Goal: Transaction & Acquisition: Obtain resource

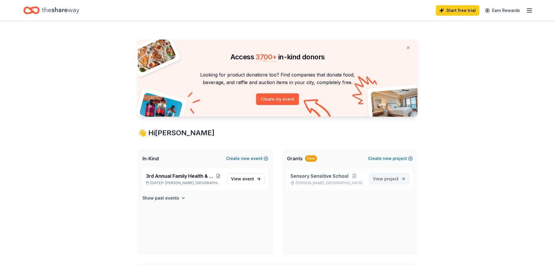
click at [377, 178] on span "View project" at bounding box center [386, 179] width 26 height 7
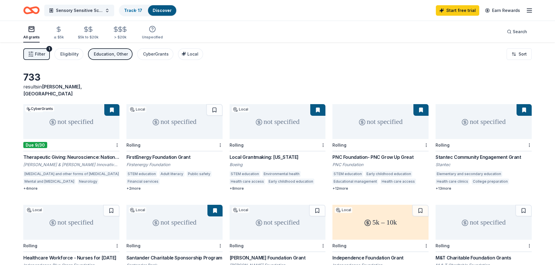
click at [36, 54] on span "Filter" at bounding box center [40, 54] width 10 height 7
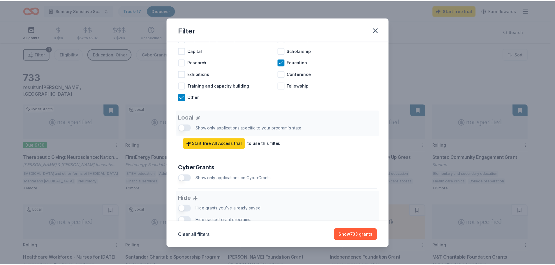
scroll to position [232, 0]
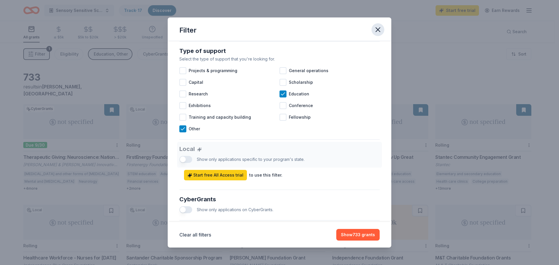
click at [376, 30] on icon "button" at bounding box center [378, 30] width 8 height 8
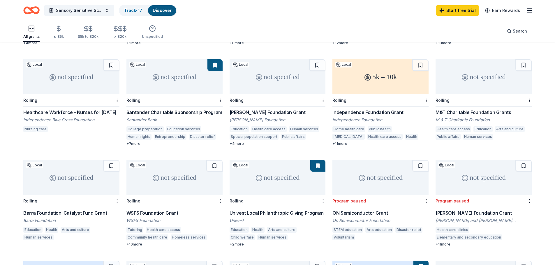
scroll to position [153, 0]
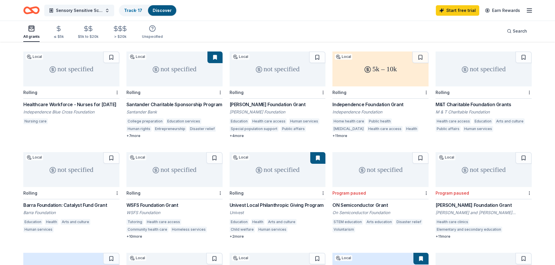
click at [263, 202] on div "Univest Local Philanthropic Giving Program" at bounding box center [277, 205] width 96 height 7
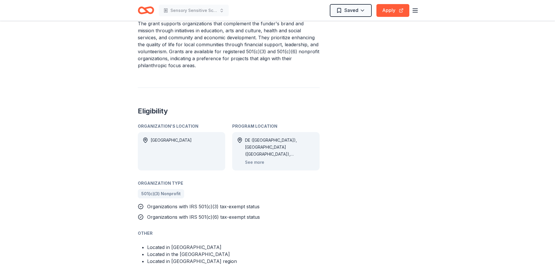
scroll to position [262, 0]
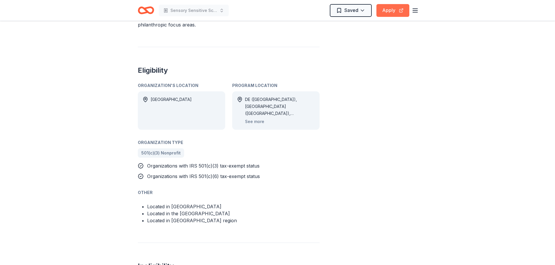
click at [393, 12] on button "Apply" at bounding box center [392, 10] width 33 height 13
